Goal: Task Accomplishment & Management: Complete application form

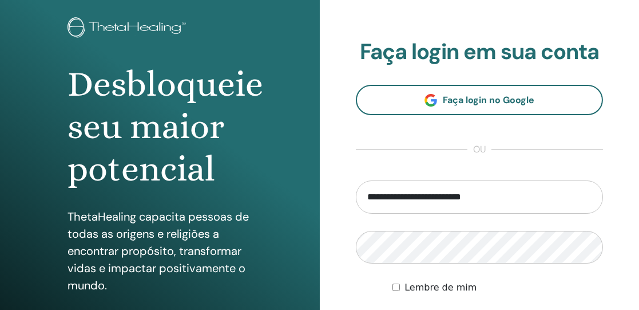
scroll to position [64, 0]
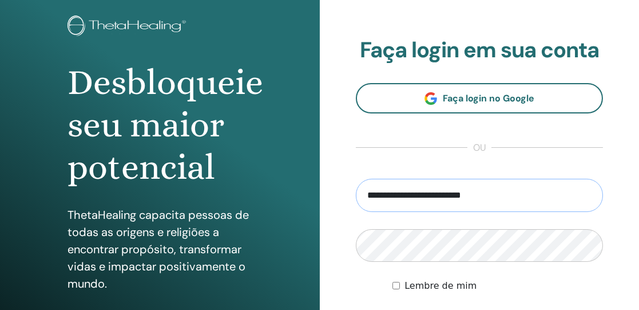
click at [501, 193] on input "**********" at bounding box center [480, 195] width 248 height 33
type input "*"
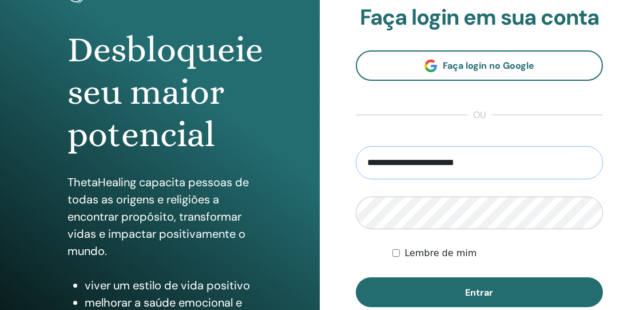
scroll to position [101, 0]
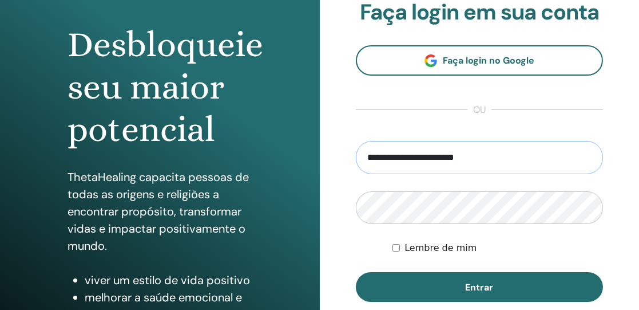
type input "**********"
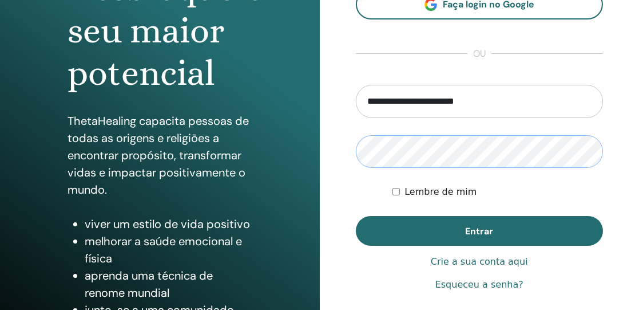
scroll to position [159, 0]
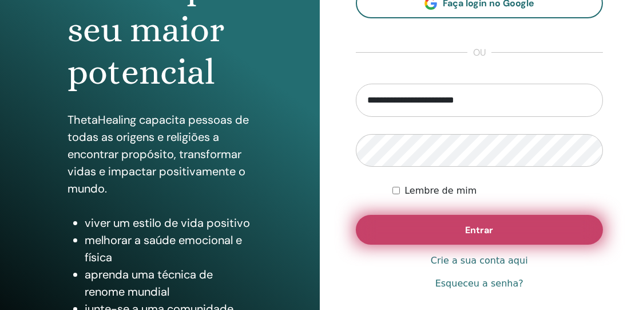
click at [506, 229] on button "Entrar" at bounding box center [480, 230] width 248 height 30
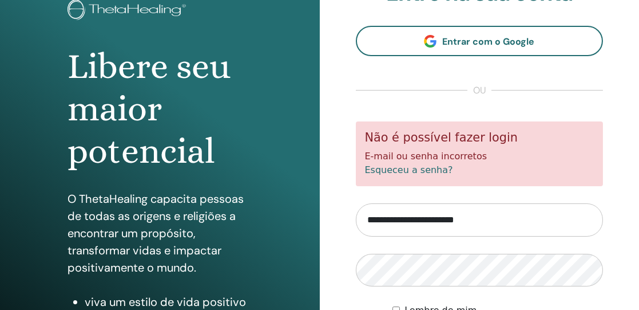
scroll to position [81, 0]
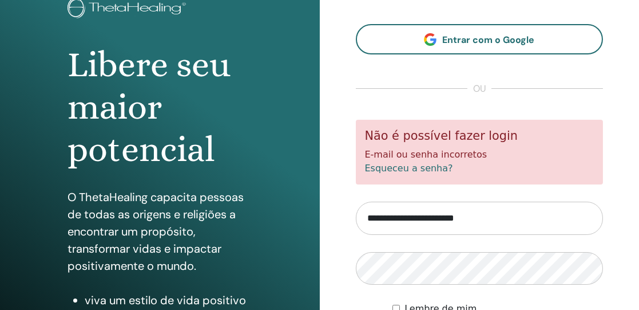
click at [438, 272] on form "**********" at bounding box center [480, 241] width 248 height 243
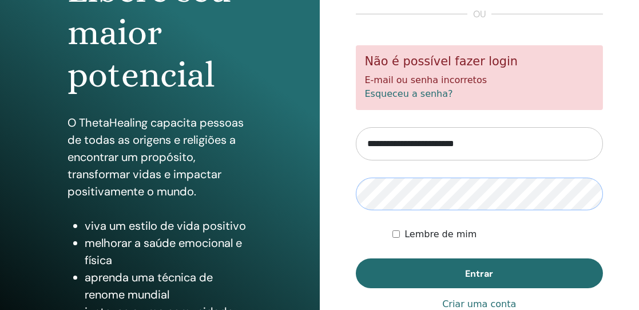
scroll to position [156, 0]
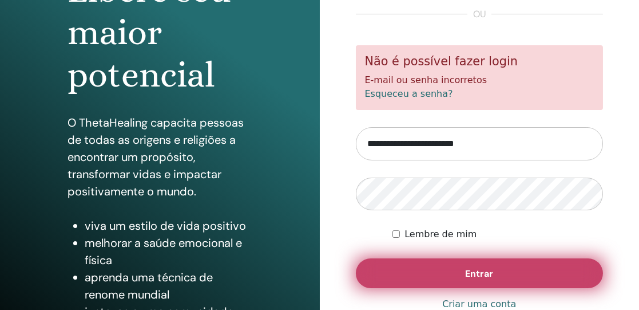
click at [490, 275] on font "Entrar" at bounding box center [479, 273] width 28 height 12
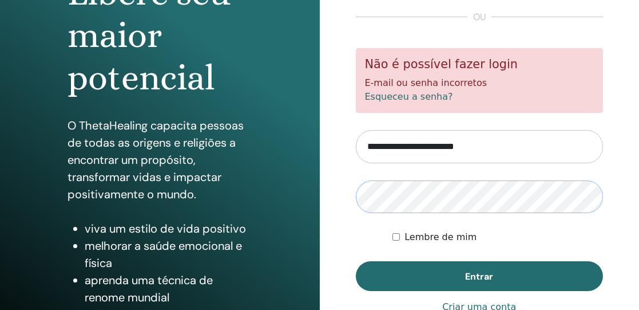
scroll to position [153, 0]
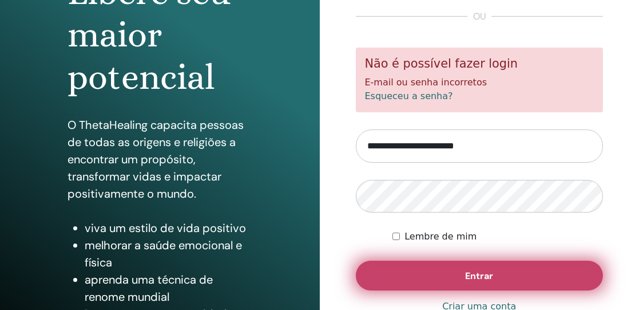
click at [476, 266] on button "Entrar" at bounding box center [480, 275] width 248 height 30
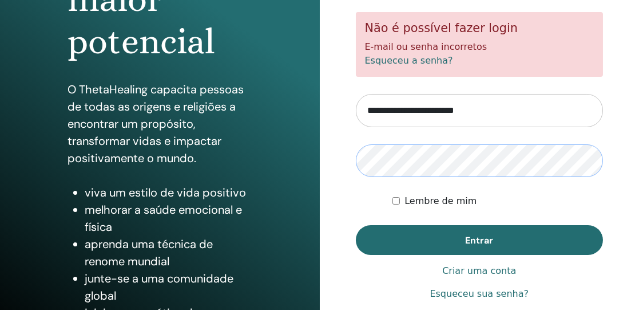
scroll to position [190, 0]
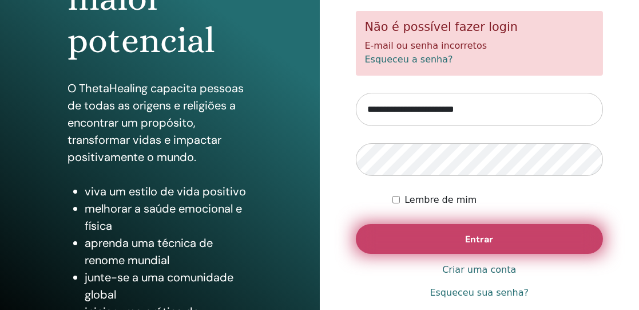
click at [488, 236] on font "Entrar" at bounding box center [479, 239] width 28 height 12
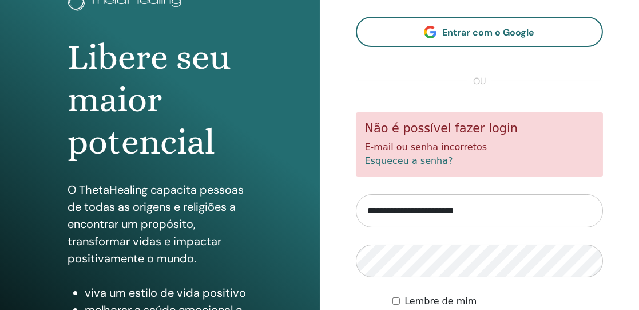
scroll to position [92, 0]
